Goal: Transaction & Acquisition: Register for event/course

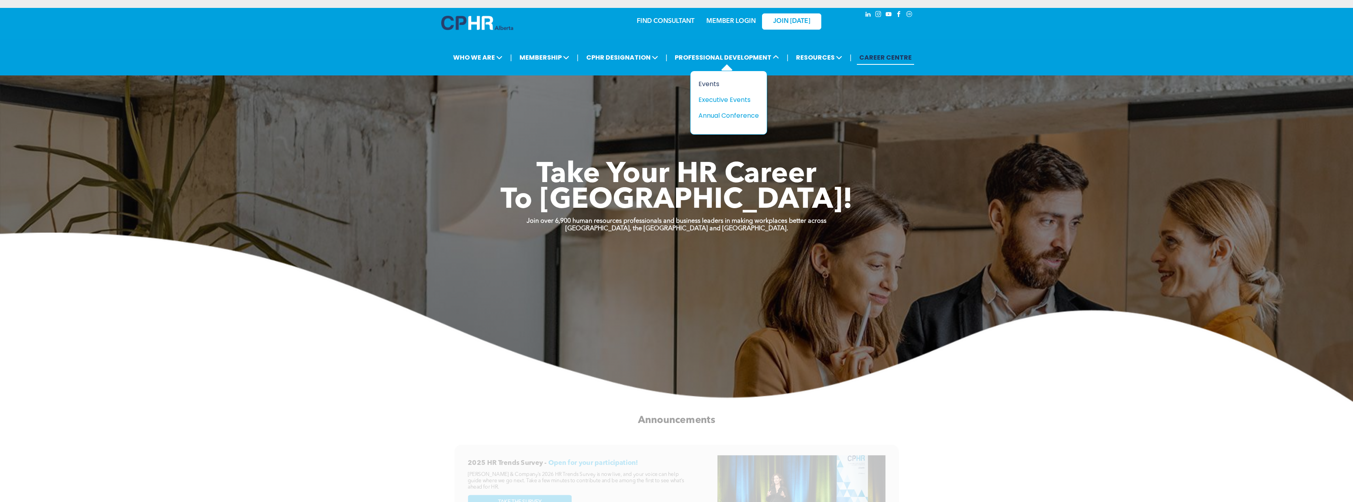
click at [705, 83] on div "Events" at bounding box center [725, 84] width 54 height 10
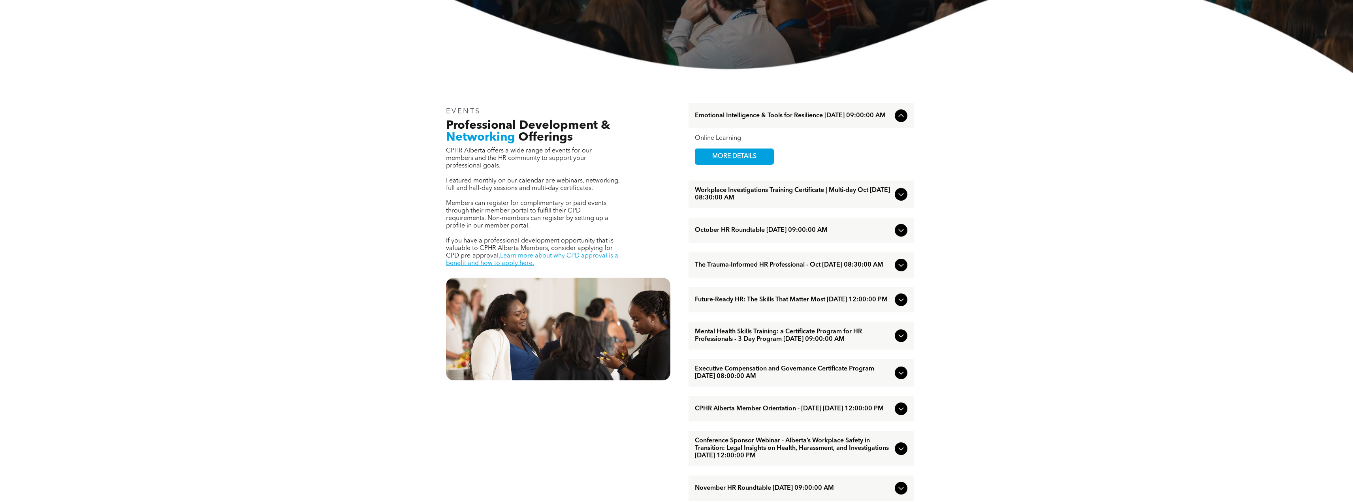
scroll to position [276, 0]
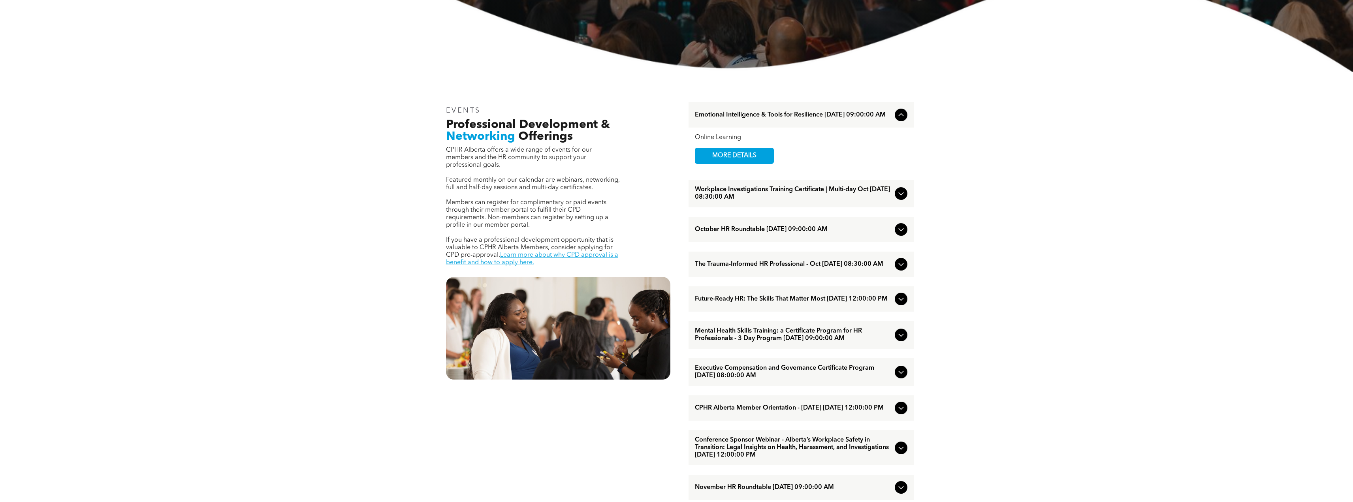
click at [770, 192] on span "Workplace Investigations Training Certificate | Multi-day Oct [DATE] 08:30:00 AM" at bounding box center [793, 193] width 197 height 15
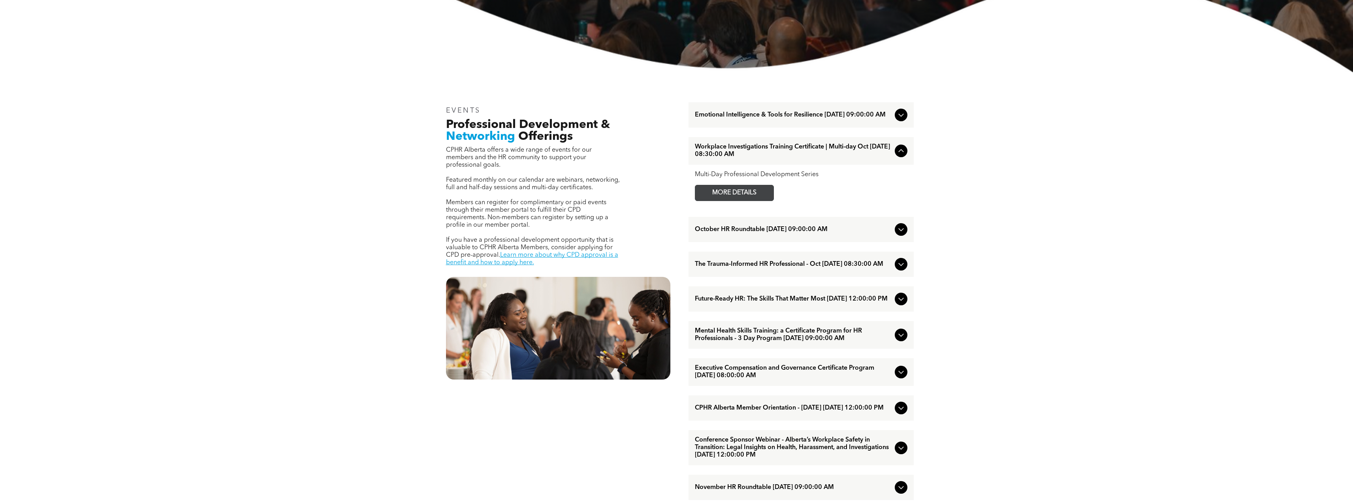
click at [738, 197] on span "MORE DETAILS" at bounding box center [734, 192] width 62 height 15
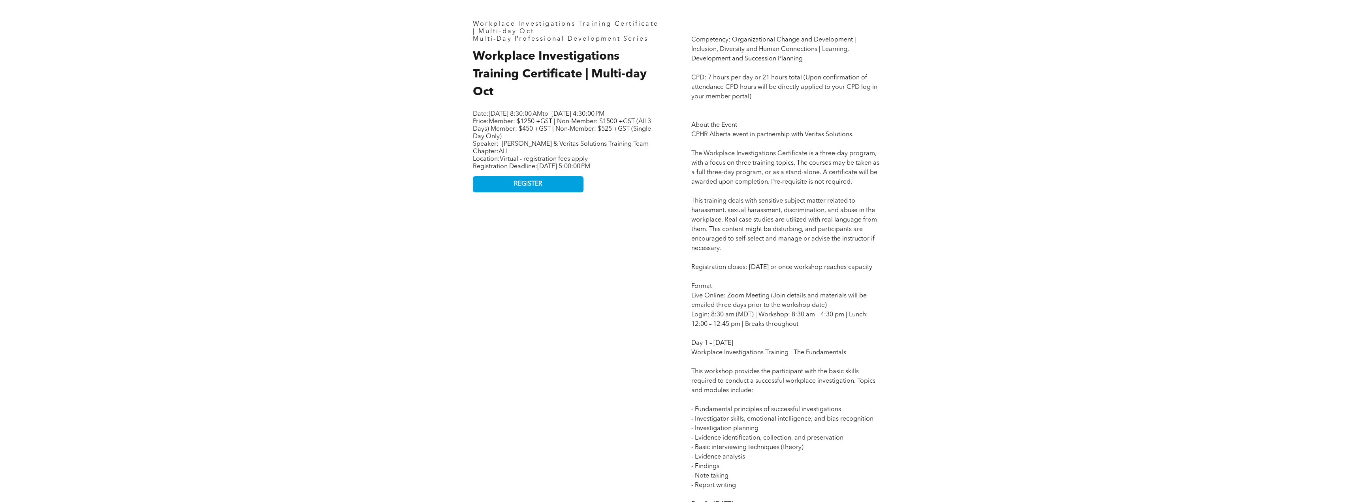
scroll to position [276, 0]
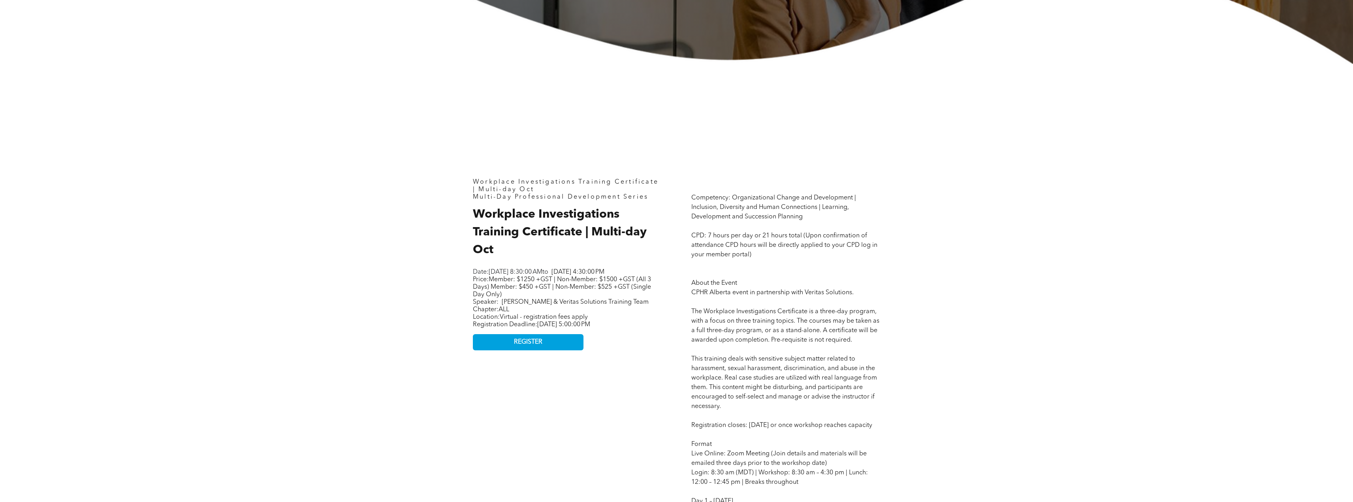
scroll to position [513, 0]
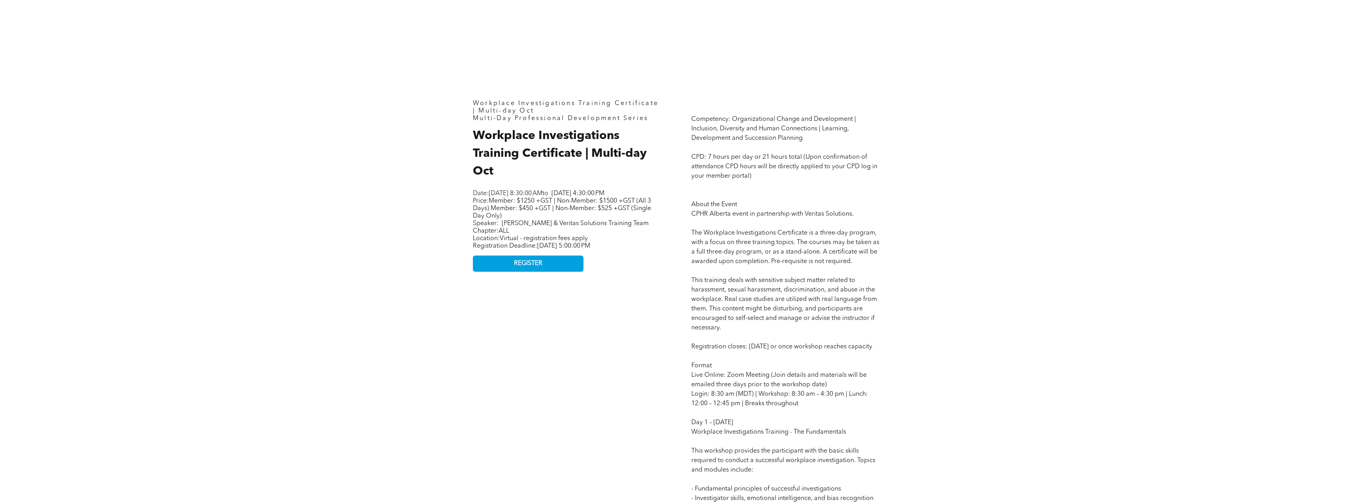
scroll to position [434, 0]
click at [499, 271] on link "REGISTER" at bounding box center [528, 263] width 111 height 16
